Goal: Transaction & Acquisition: Purchase product/service

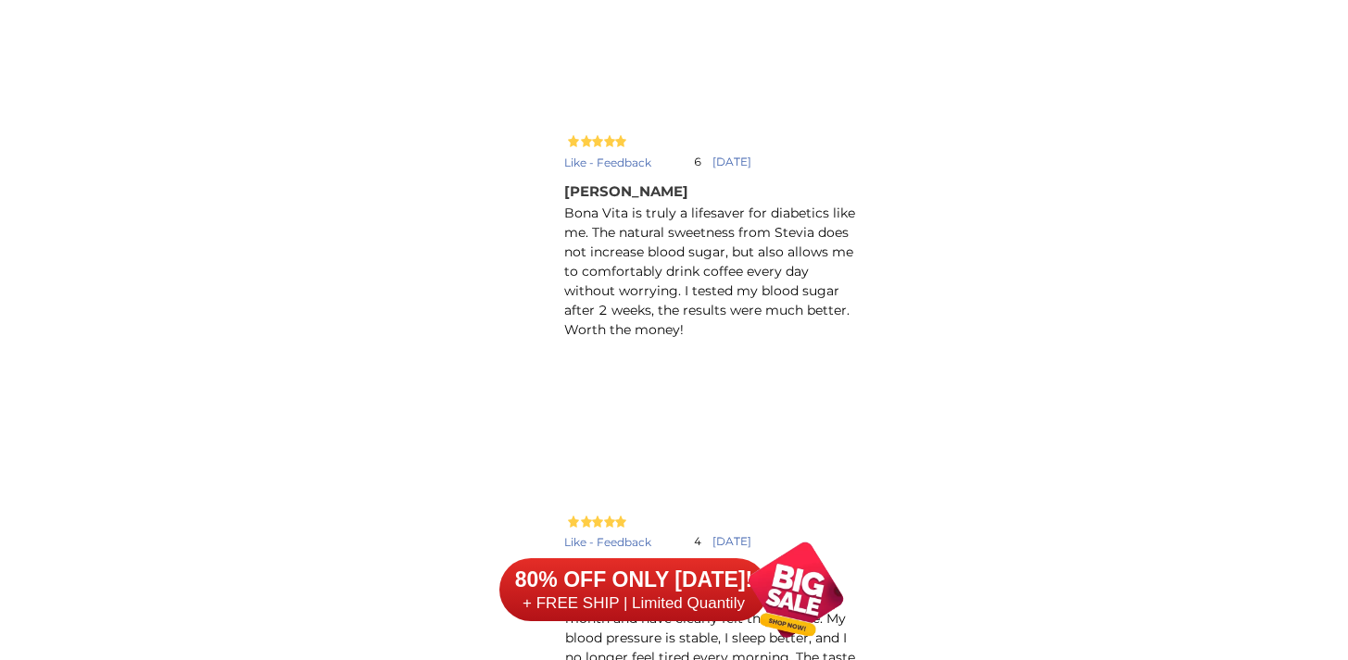
scroll to position [16560, 0]
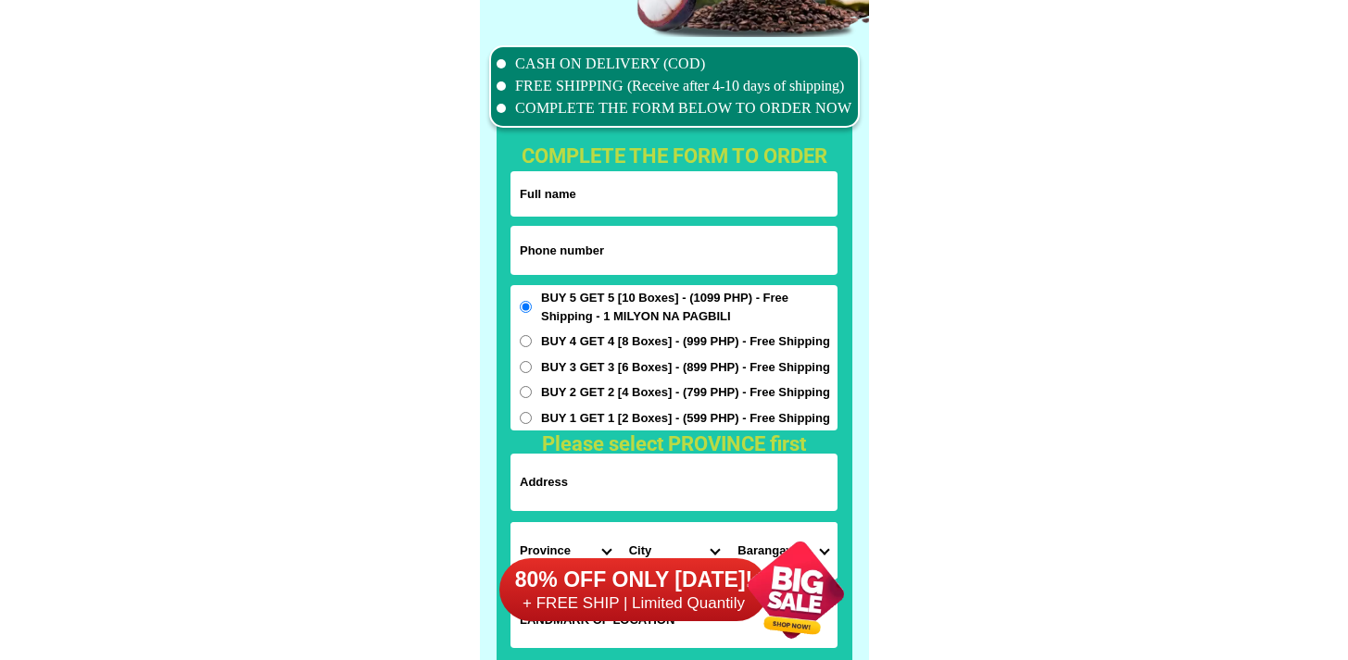
scroll to position [14605, 0]
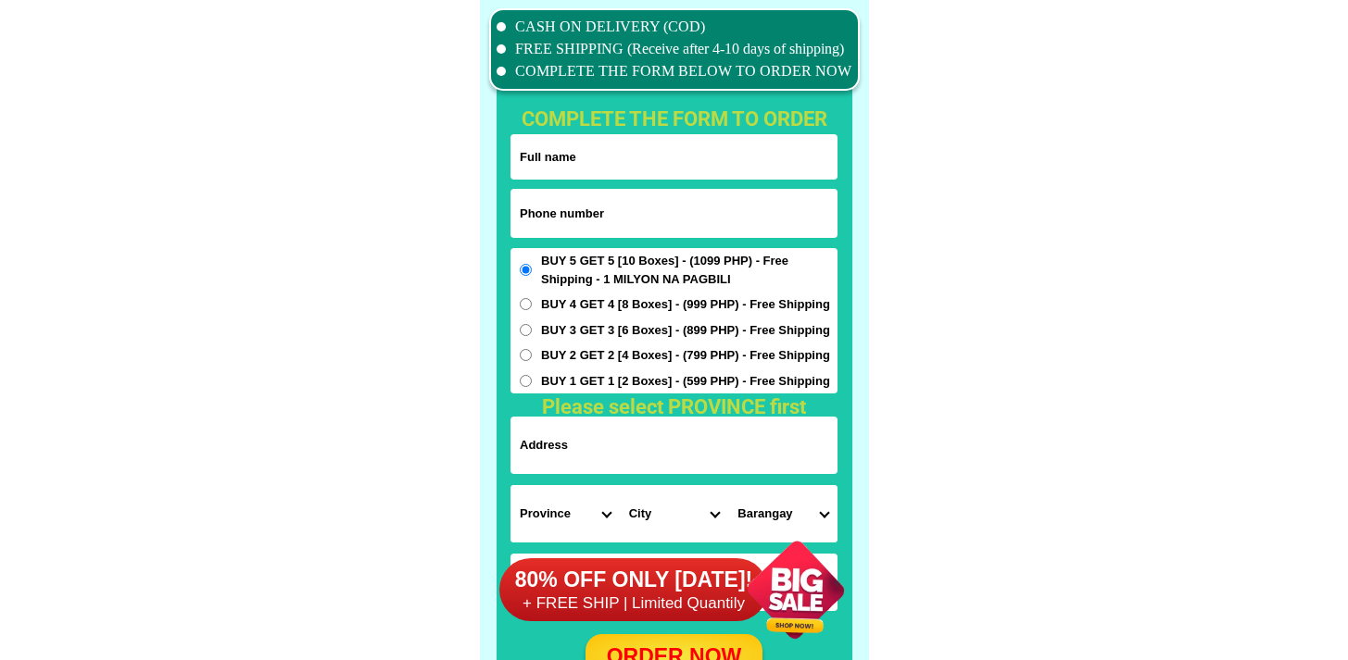
click at [562, 233] on input "Input phone_number" at bounding box center [673, 213] width 327 height 49
paste input "9055180728"
type input "09055180728"
click at [616, 162] on input "Input full_name" at bounding box center [673, 156] width 327 height 45
paste input "[PERSON_NAME]"
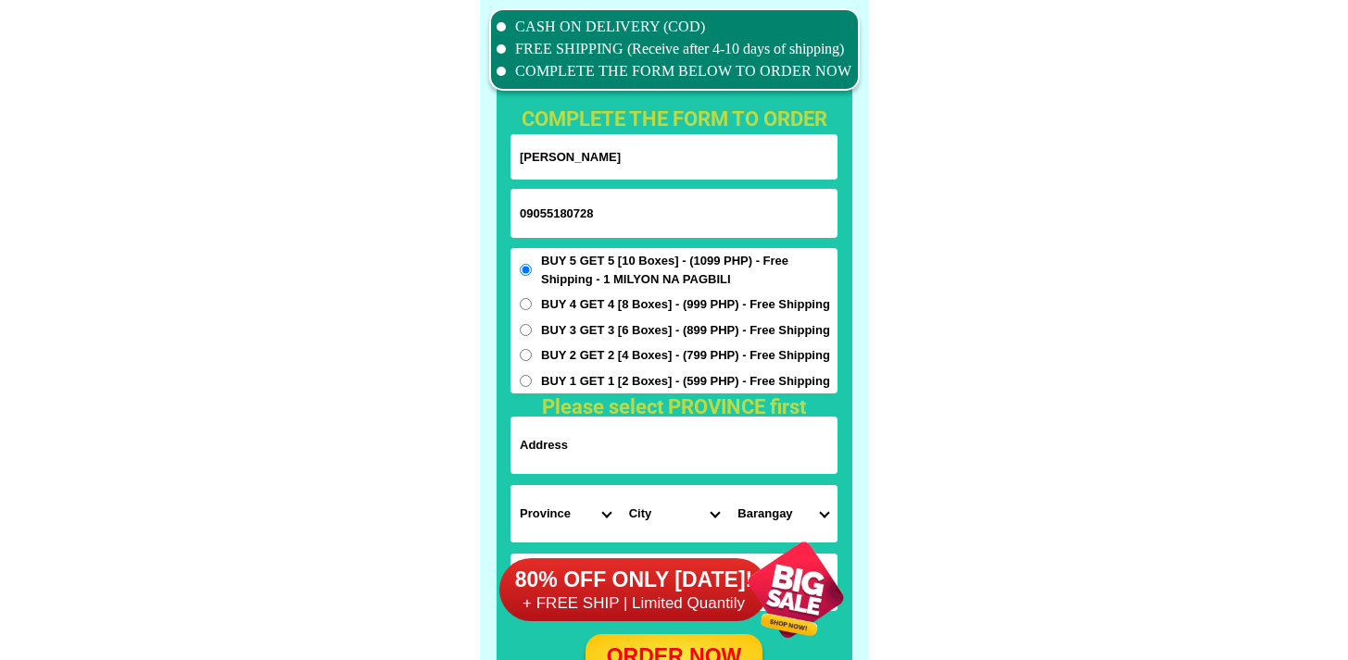
type input "[PERSON_NAME]"
click at [665, 444] on input "Input address" at bounding box center [673, 445] width 327 height 57
paste input "San [PERSON_NAME]-city [GEOGRAPHIC_DATA]"
type input "San [PERSON_NAME]-city [GEOGRAPHIC_DATA]"
click at [543, 506] on select "Province [GEOGRAPHIC_DATA] [GEOGRAPHIC_DATA][PERSON_NAME][GEOGRAPHIC_DATA][GEOG…" at bounding box center [564, 513] width 109 height 57
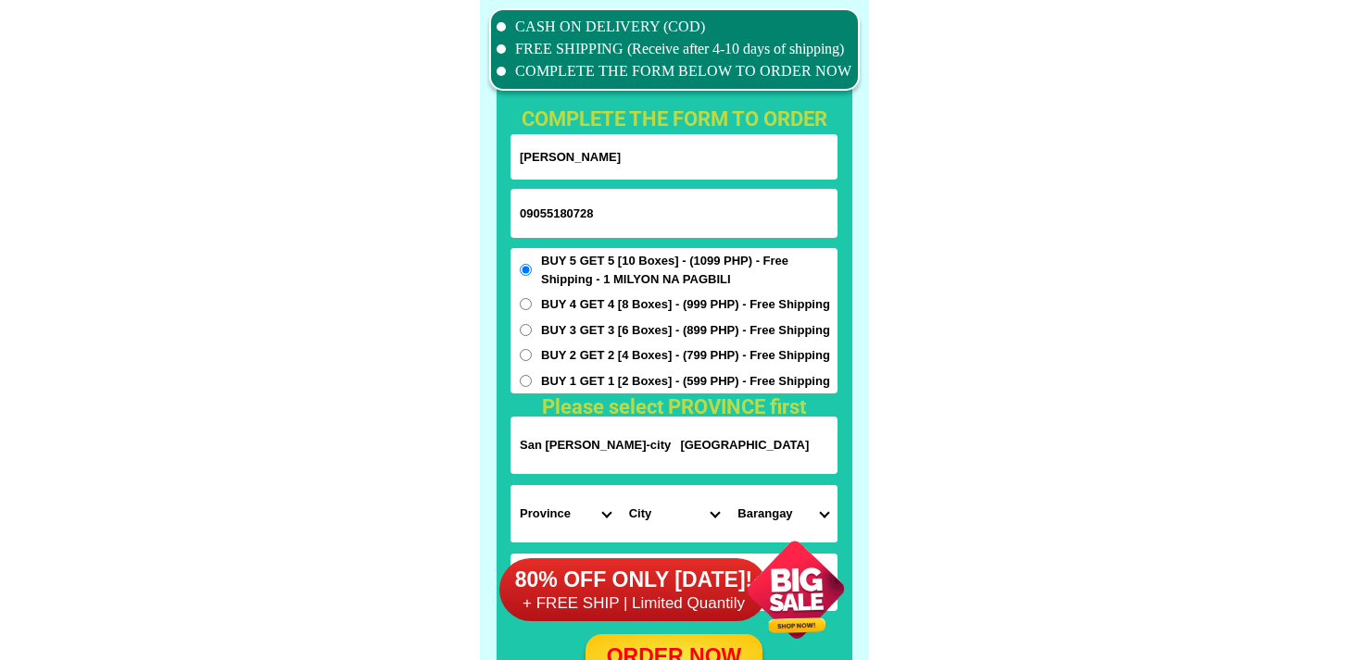
select select "63_869"
click at [510, 485] on select "Province [GEOGRAPHIC_DATA] [GEOGRAPHIC_DATA][PERSON_NAME][GEOGRAPHIC_DATA][GEOG…" at bounding box center [564, 513] width 109 height 57
click at [635, 520] on div "80% OFF ONLY [DATE]! + FREE SHIP | Limited Quantily" at bounding box center [682, 590] width 367 height 141
click at [652, 505] on select "City Abulug Allacapan Amulung [GEOGRAPHIC_DATA][PERSON_NAME][GEOGRAPHIC_DATA] […" at bounding box center [674, 513] width 109 height 57
select select "63_869963"
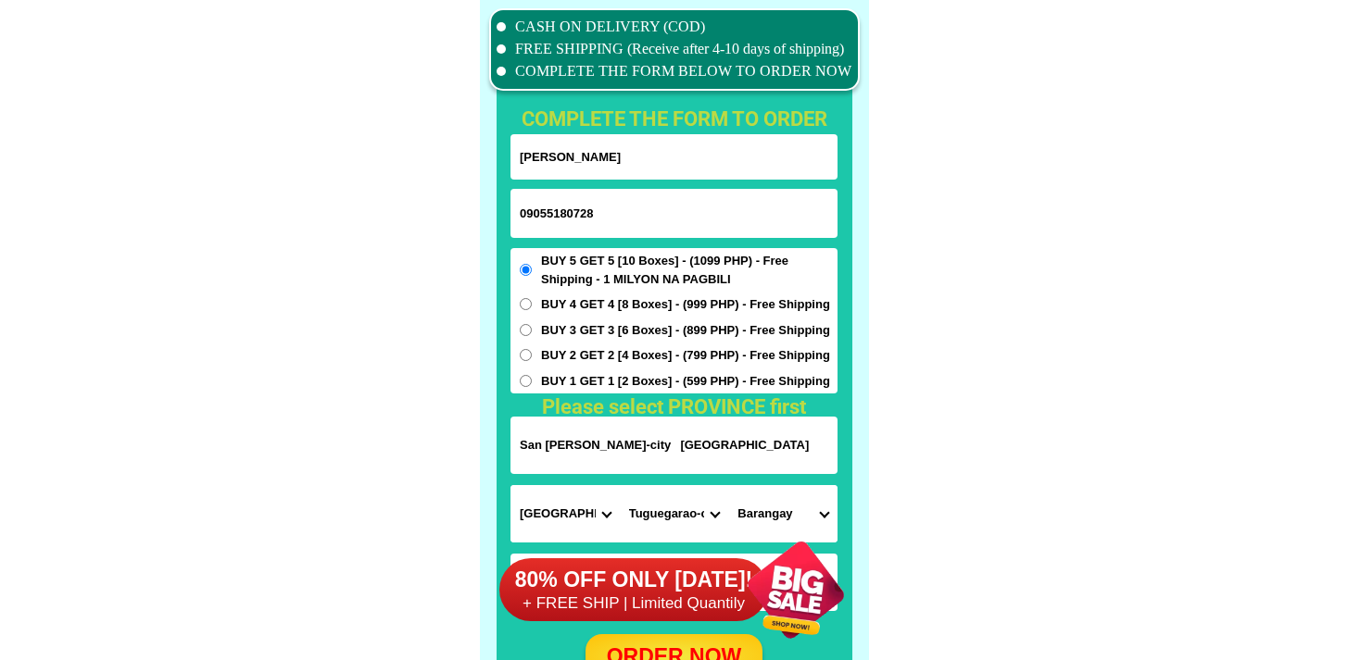
click at [620, 485] on select "City Abulug Allacapan Amulung [GEOGRAPHIC_DATA][PERSON_NAME][GEOGRAPHIC_DATA] […" at bounding box center [674, 513] width 109 height 57
click at [779, 521] on div at bounding box center [794, 590] width 141 height 141
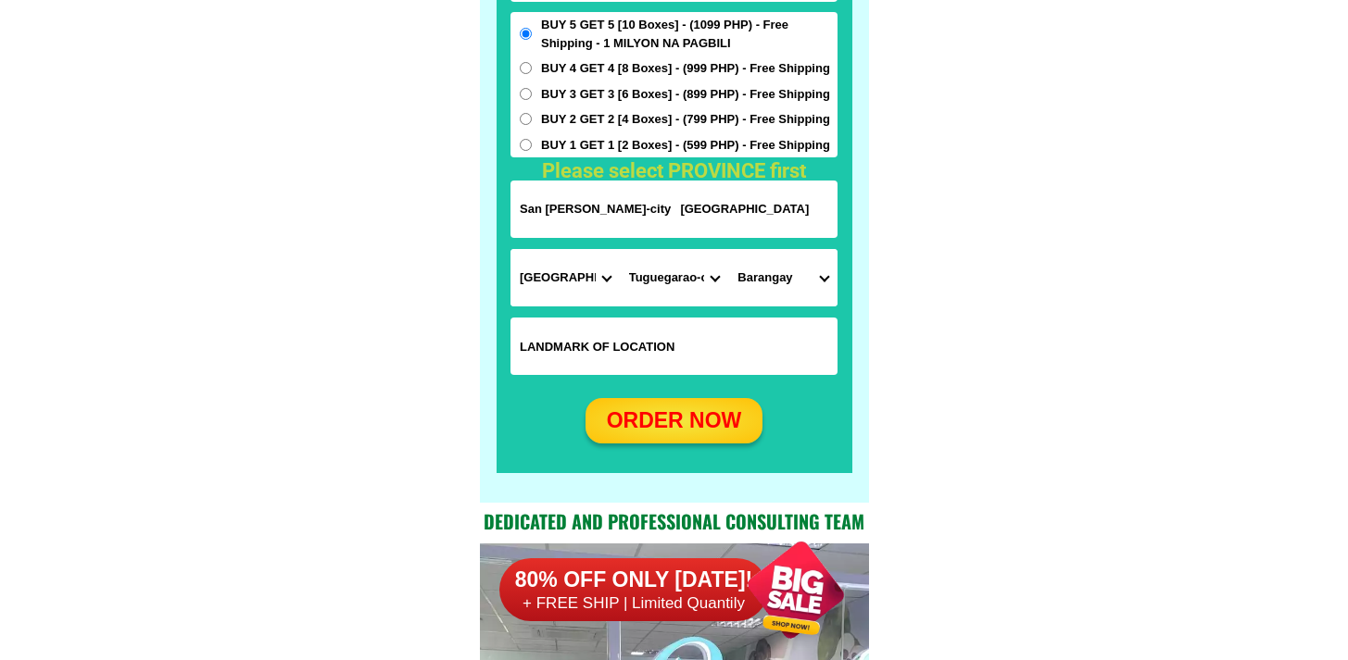
scroll to position [14908, 0]
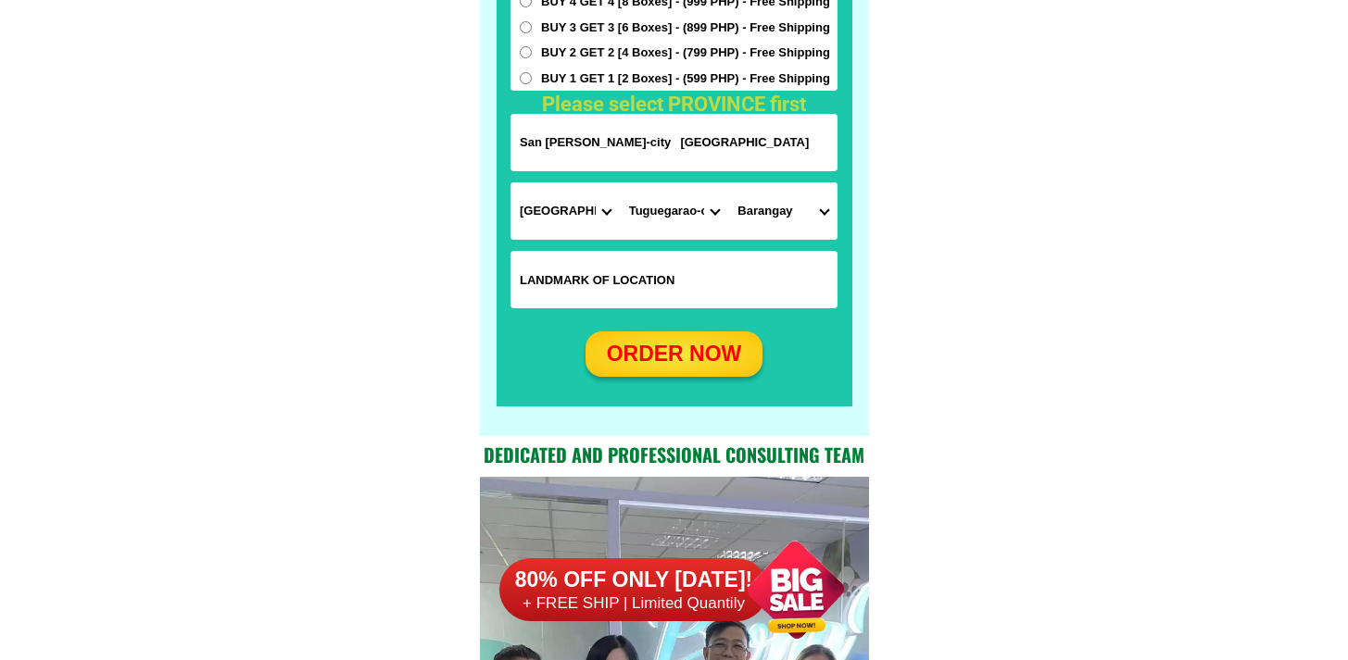
click at [762, 229] on select "[GEOGRAPHIC_DATA] east [GEOGRAPHIC_DATA] west Atulayan norte Atulayan sur [GEOG…" at bounding box center [782, 210] width 109 height 57
select select "63_8699632018"
click at [728, 182] on select "[GEOGRAPHIC_DATA] east [GEOGRAPHIC_DATA] west Atulayan norte Atulayan sur [GEOG…" at bounding box center [782, 210] width 109 height 57
click at [717, 358] on div "ORDER NOW" at bounding box center [673, 354] width 177 height 32
radio input "true"
